Goal: Find specific page/section: Find specific page/section

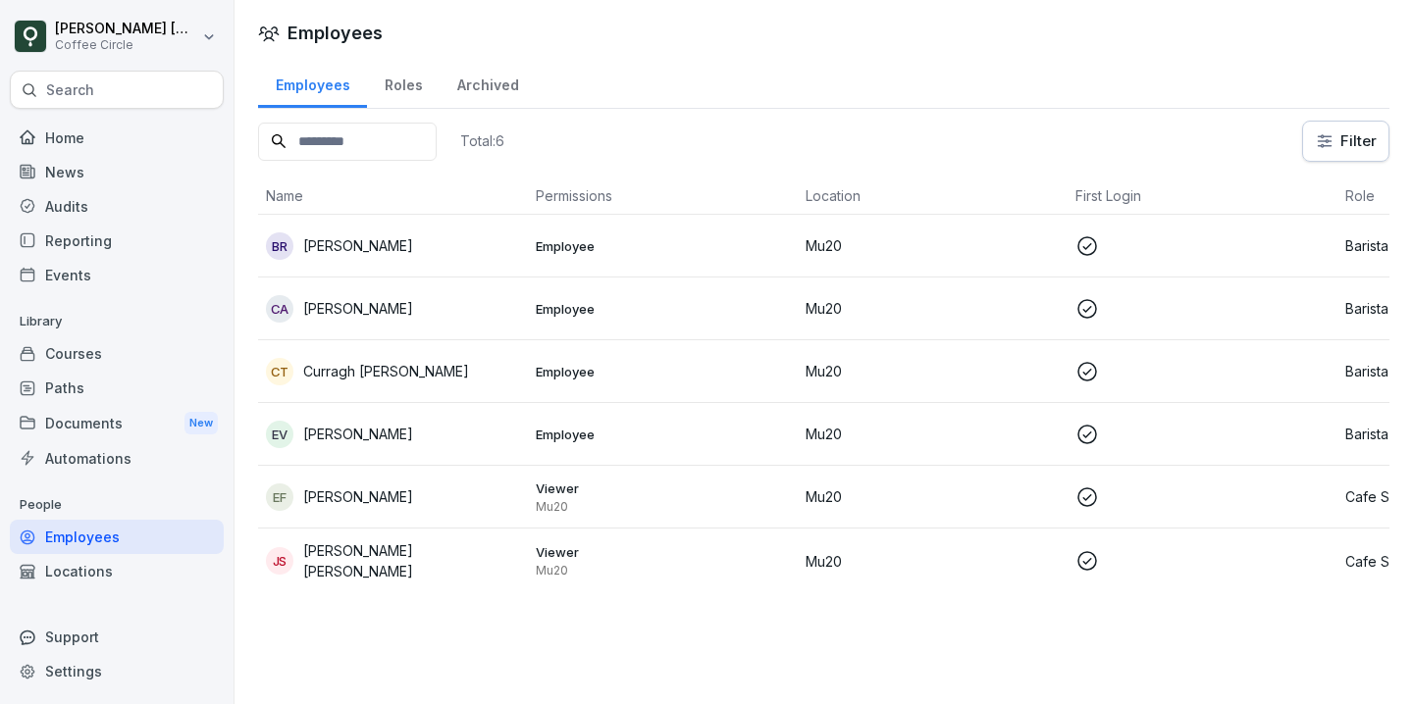
click at [490, 258] on div "BR Bronagh Rogers" at bounding box center [393, 245] width 254 height 27
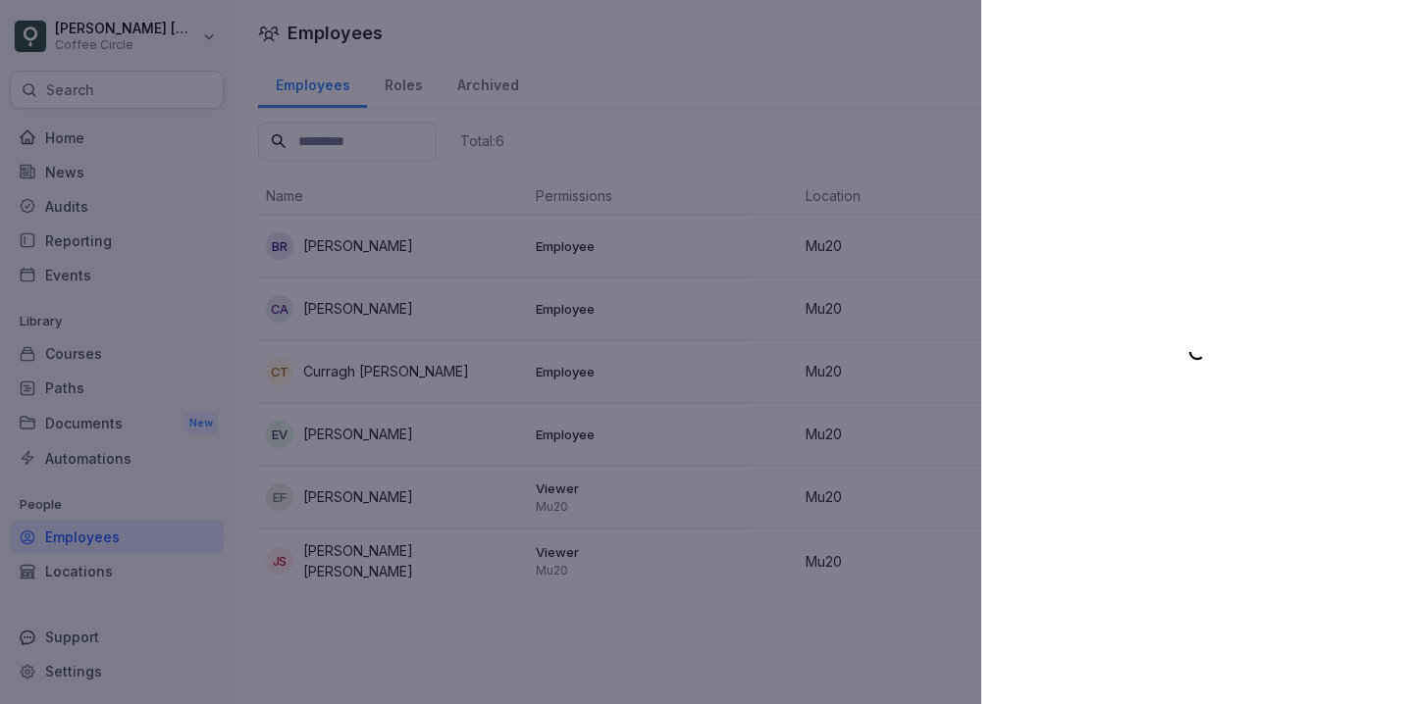
click at [1371, 23] on div at bounding box center [1197, 352] width 432 height 704
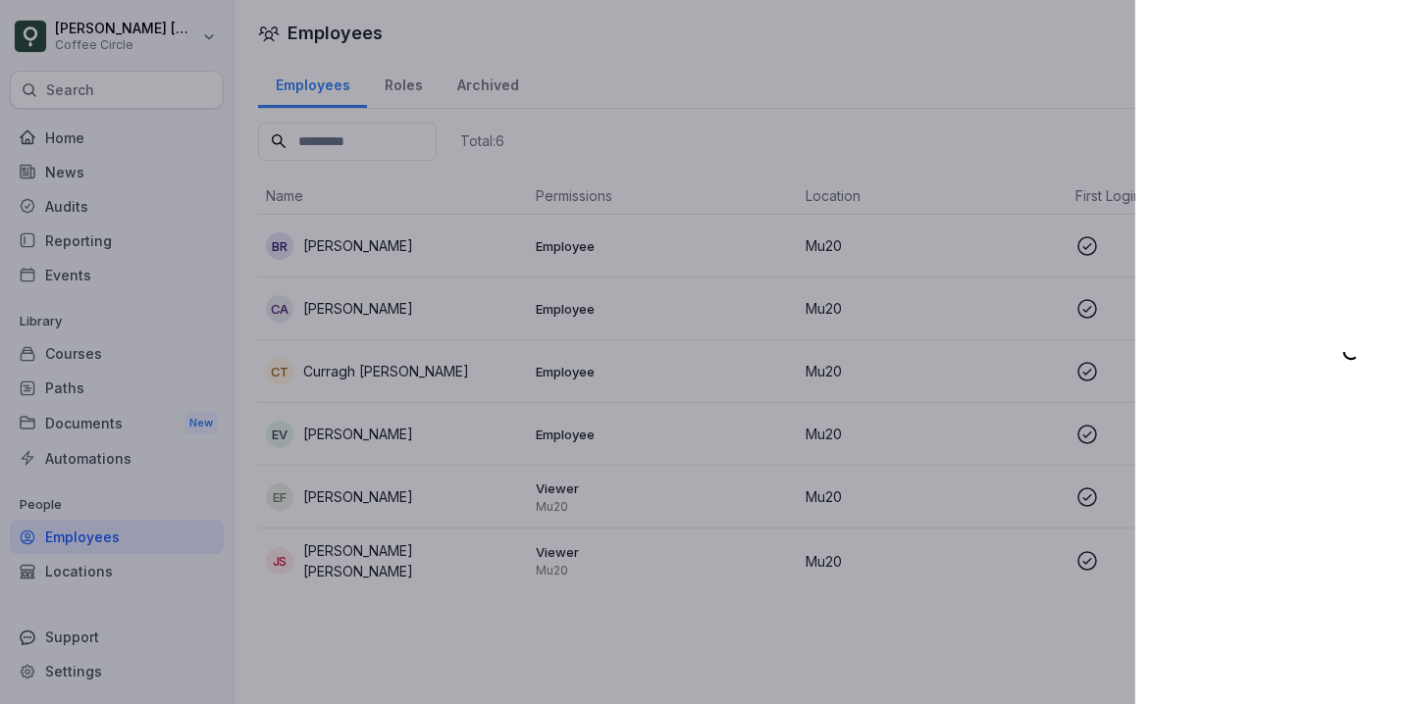
click at [887, 34] on div at bounding box center [706, 352] width 1413 height 704
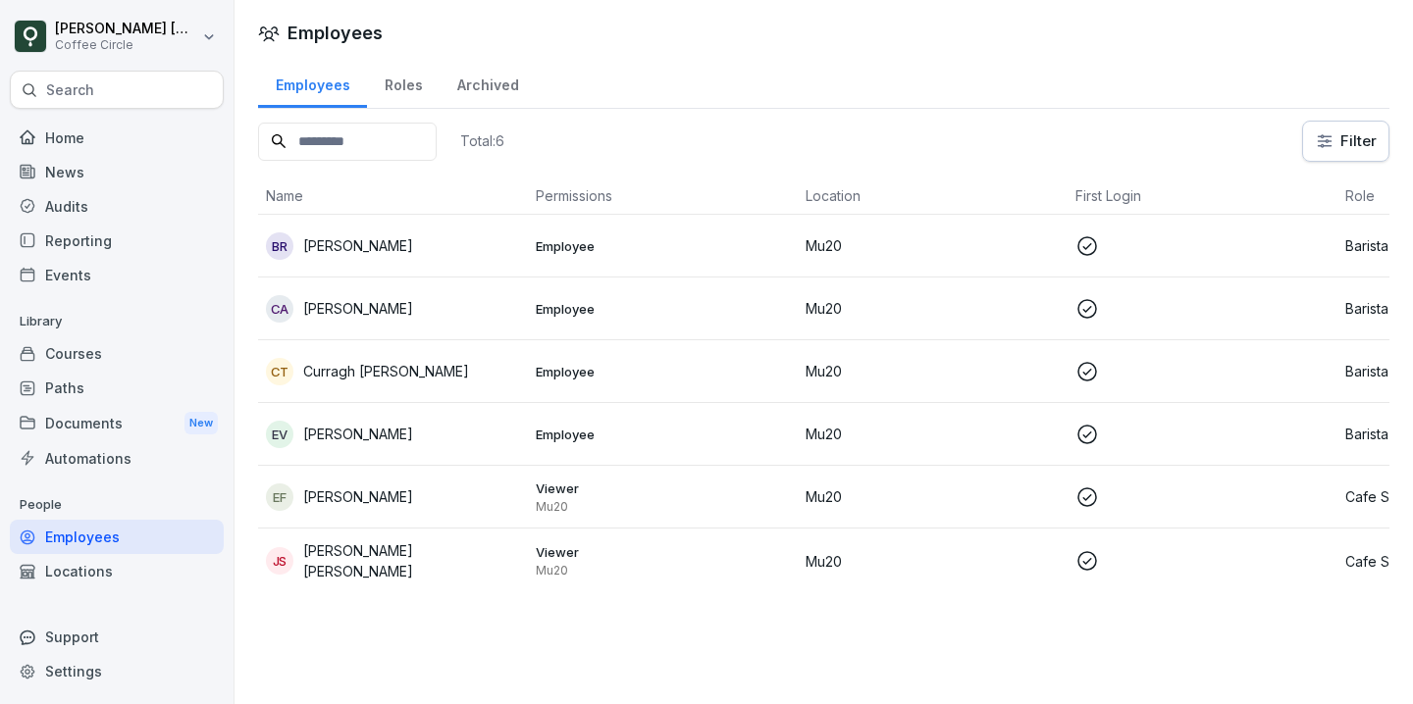
click at [346, 156] on input at bounding box center [347, 142] width 179 height 38
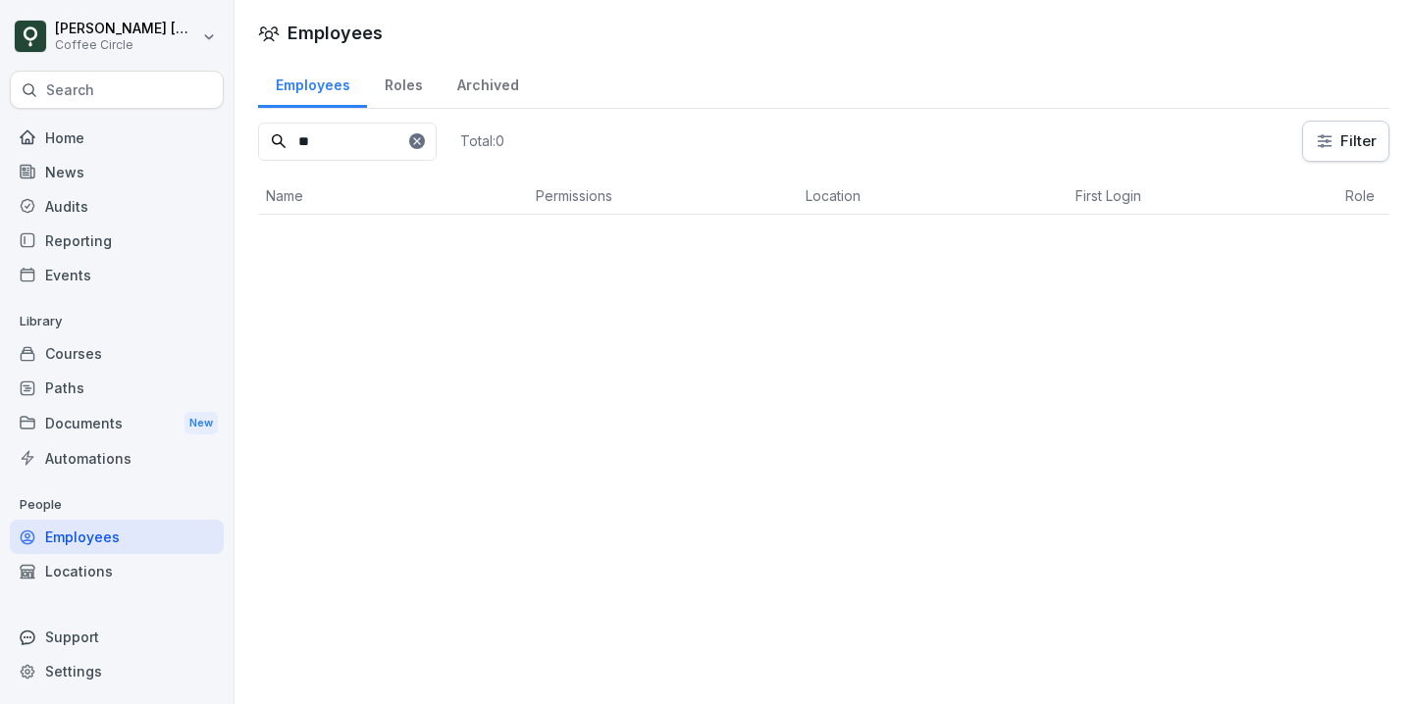
type input "*"
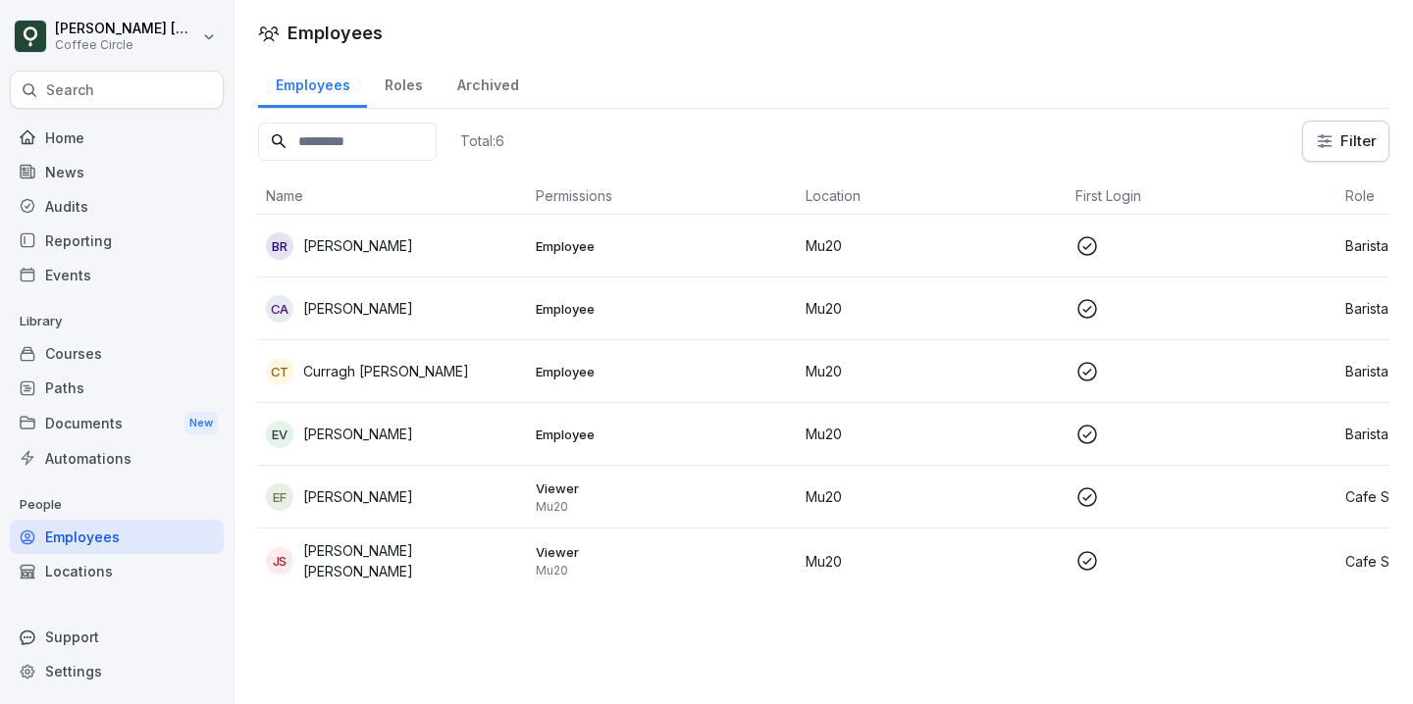
click at [424, 298] on div "CA Cesar Ahmed" at bounding box center [393, 308] width 254 height 27
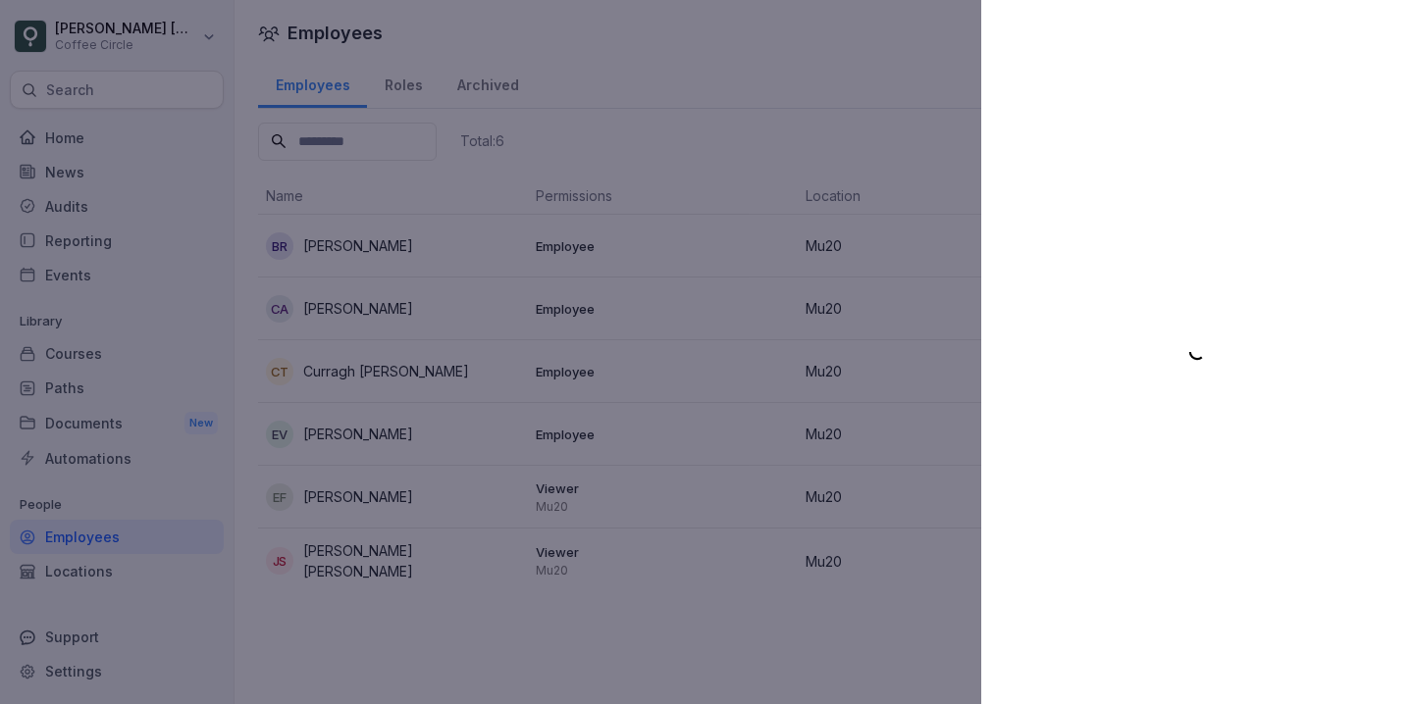
click at [557, 9] on div at bounding box center [706, 352] width 1413 height 704
